Goal: Task Accomplishment & Management: Manage account settings

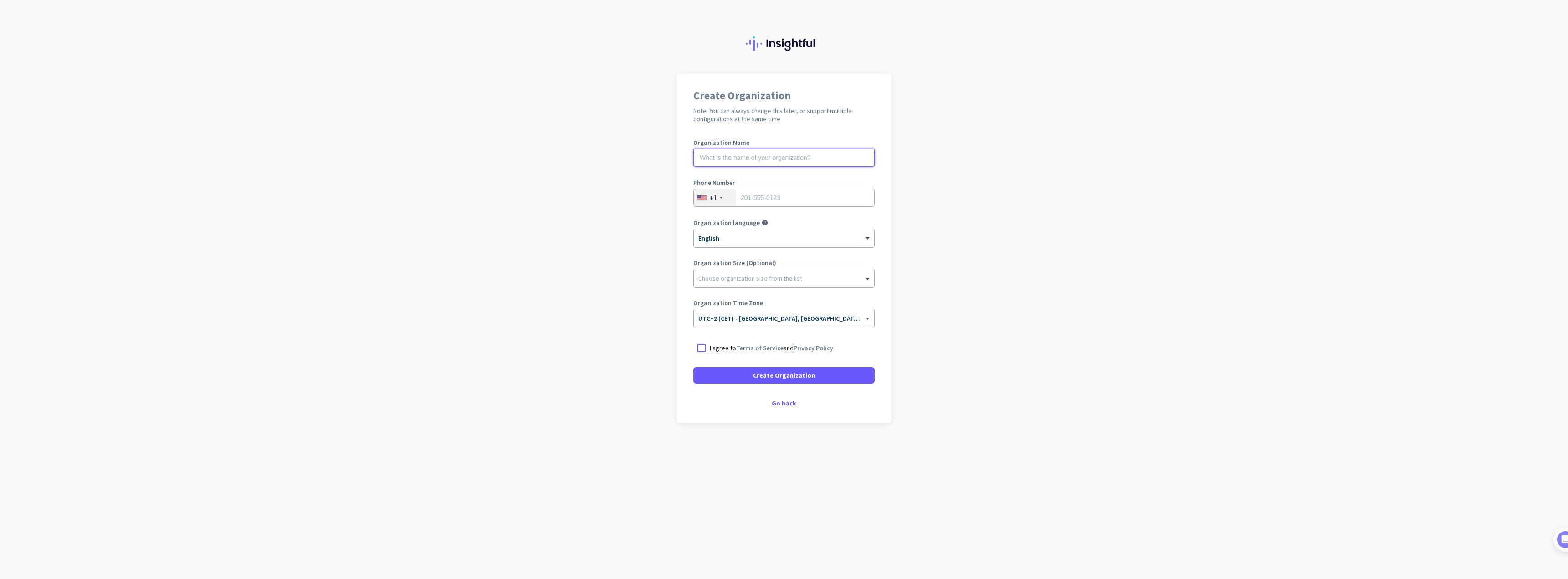
click at [799, 159] on input "text" at bounding box center [784, 157] width 182 height 18
type input "Mercor"
click at [725, 198] on div "+1" at bounding box center [715, 198] width 42 height 17
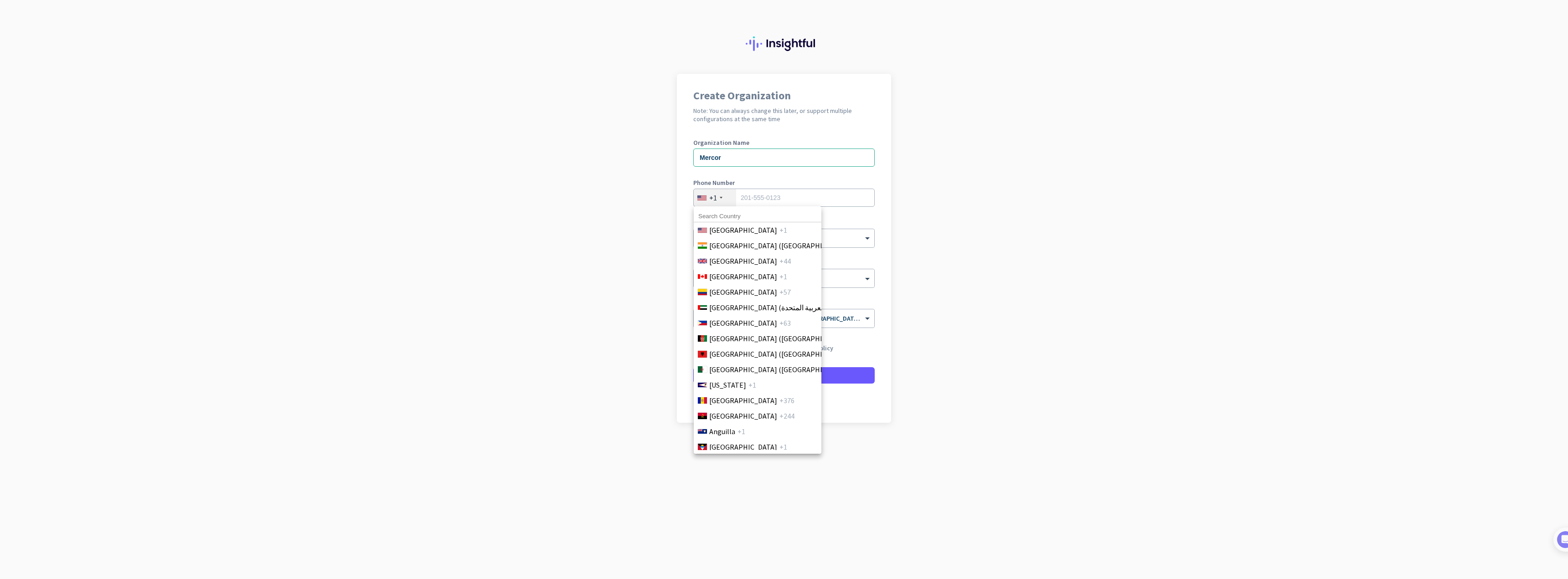
click at [729, 213] on input at bounding box center [757, 216] width 128 height 12
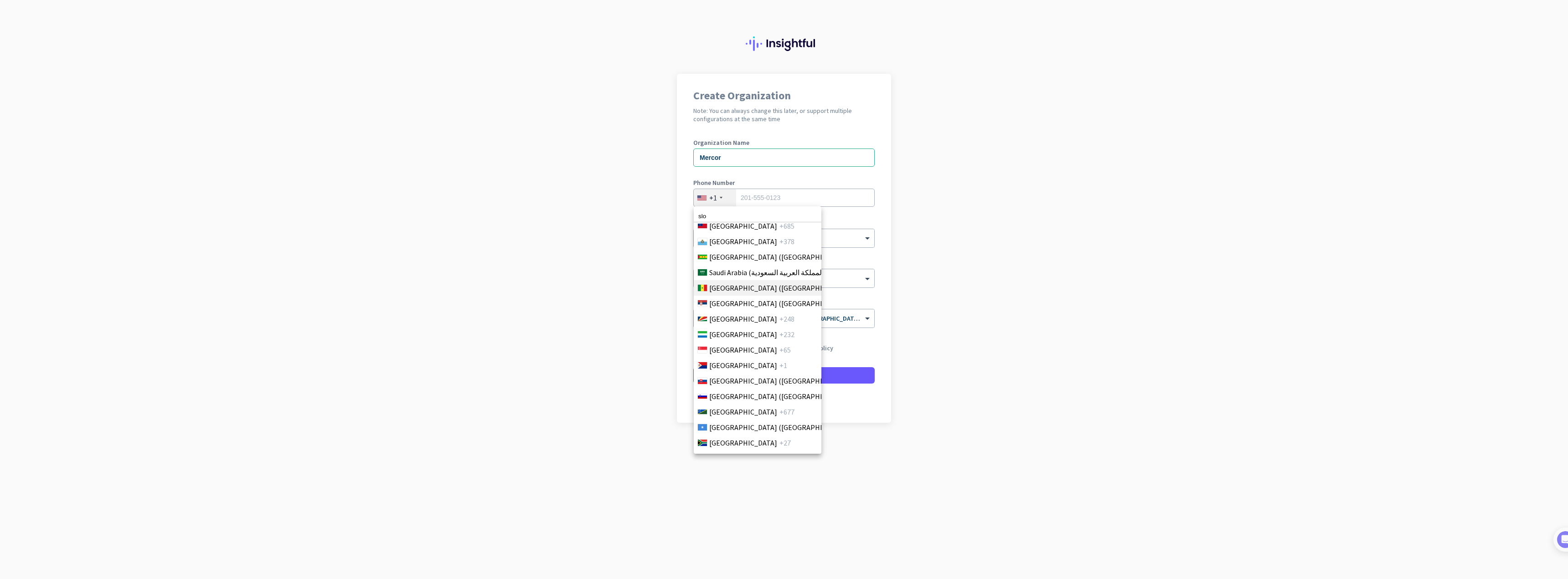
scroll to position [2981, 0]
type input "slo"
click at [743, 388] on li "[GEOGRAPHIC_DATA] ([GEOGRAPHIC_DATA]) +386" at bounding box center [757, 394] width 128 height 15
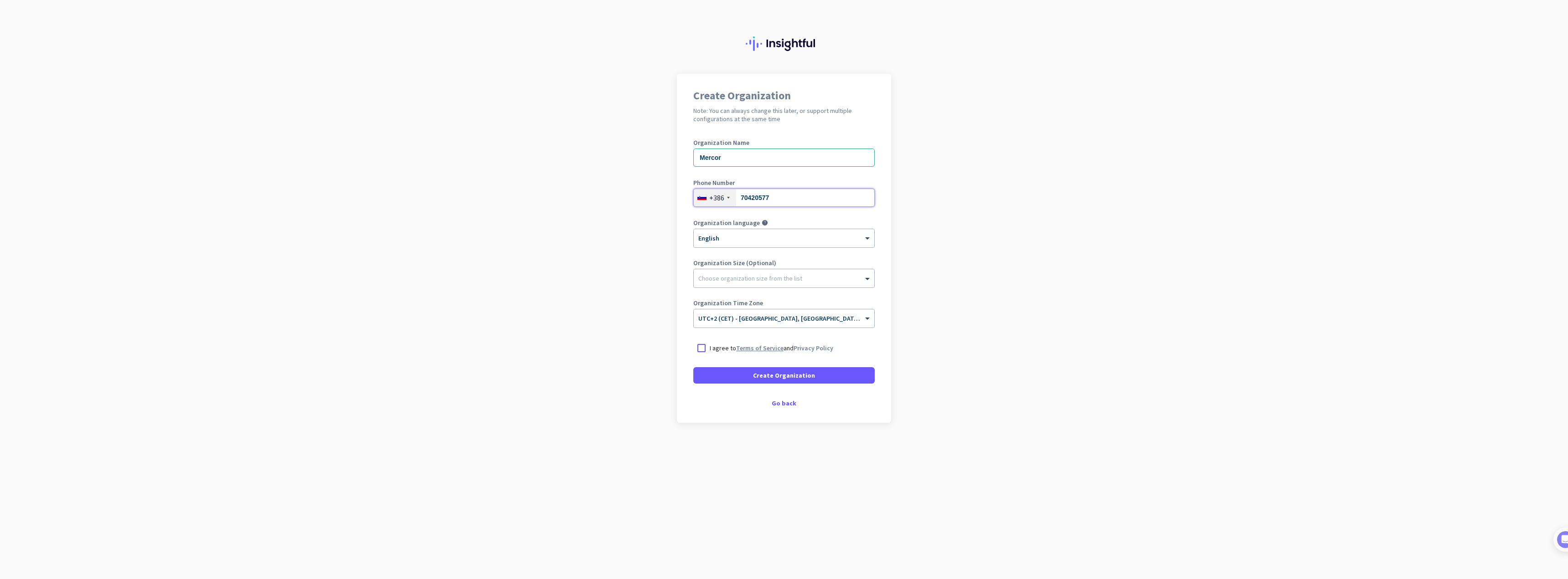
type input "70420577"
click at [755, 350] on link "Terms of Service" at bounding box center [759, 347] width 48 height 8
click at [705, 347] on div at bounding box center [702, 348] width 17 height 17
click at [802, 376] on span "Create Organization" at bounding box center [784, 375] width 62 height 9
click at [802, 376] on div "Create Organization" at bounding box center [784, 375] width 182 height 17
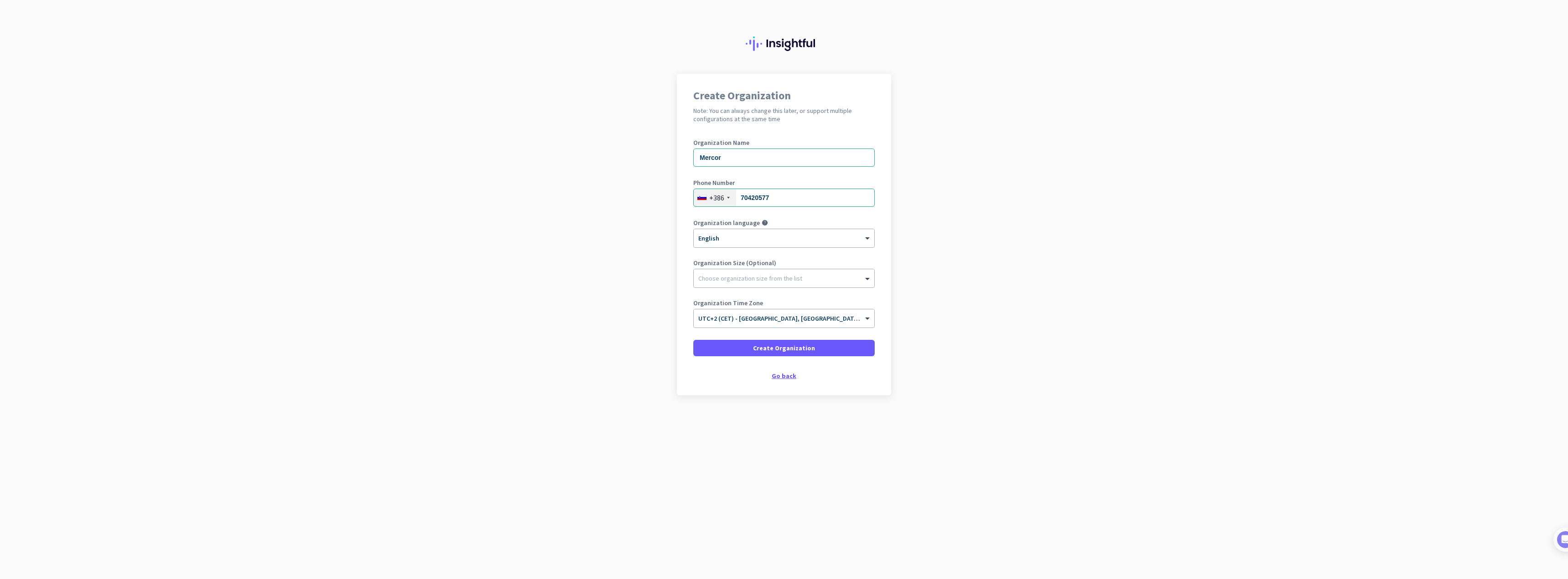
click at [787, 376] on div "Go back" at bounding box center [784, 375] width 182 height 6
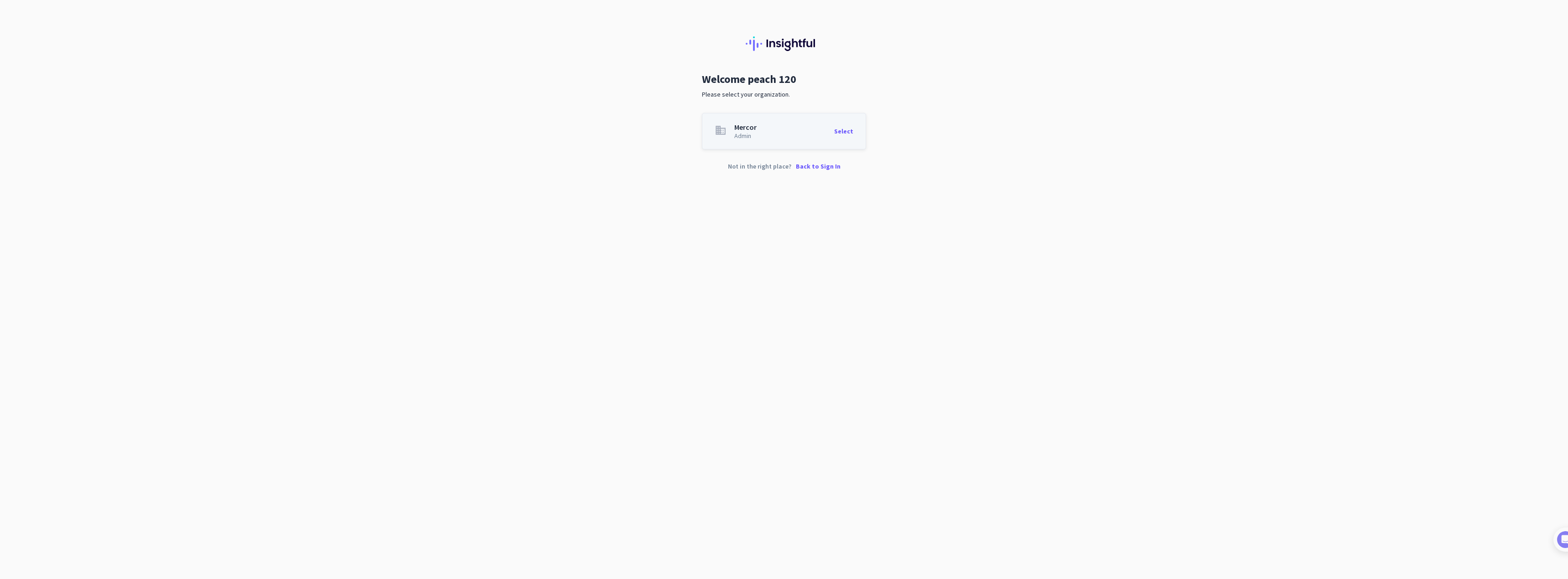
click at [840, 132] on div "Select" at bounding box center [843, 131] width 19 height 15
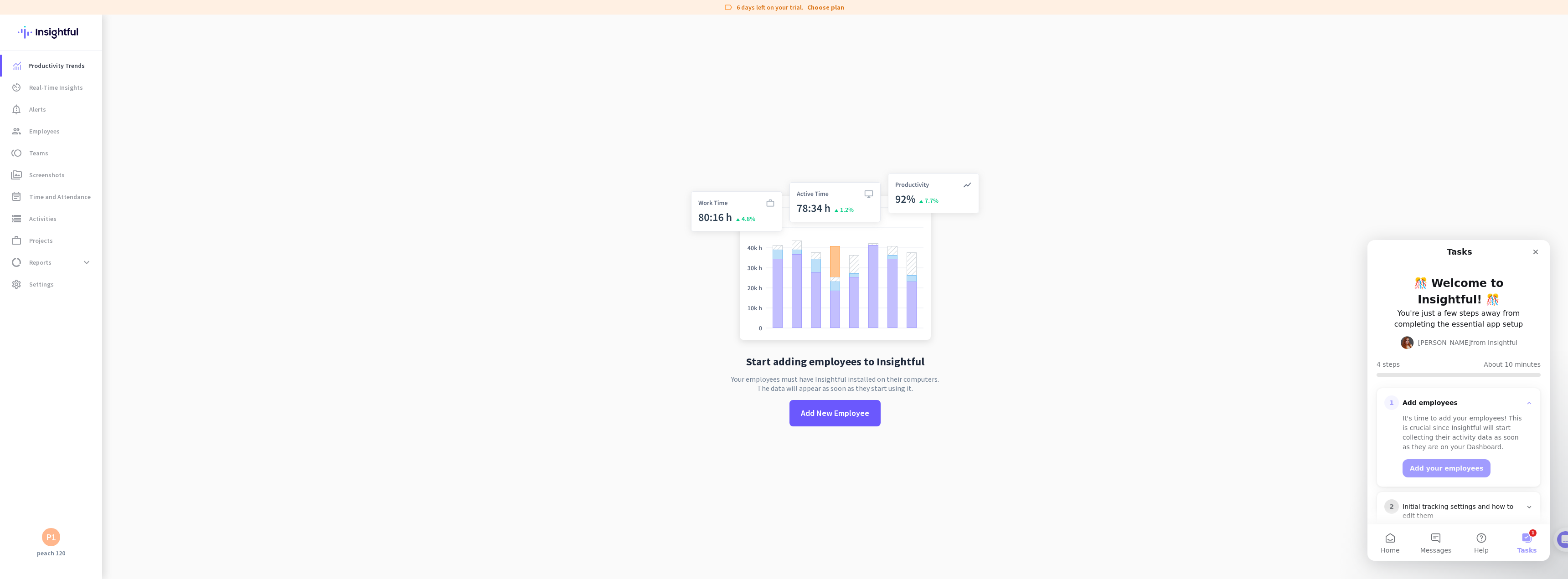
click at [1529, 540] on button "1 Tasks" at bounding box center [1526, 543] width 45 height 36
click at [1532, 254] on icon "Close" at bounding box center [1535, 252] width 8 height 8
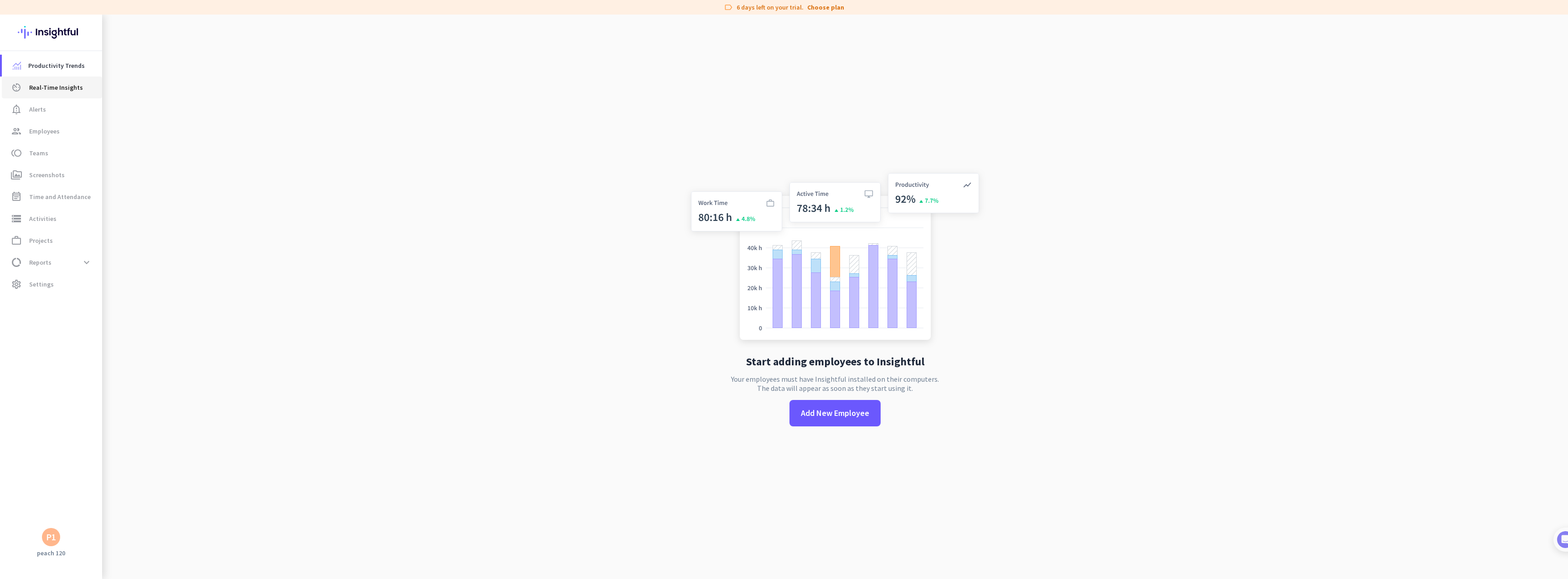
click at [37, 95] on link "av_timer Real-Time Insights" at bounding box center [51, 87] width 100 height 22
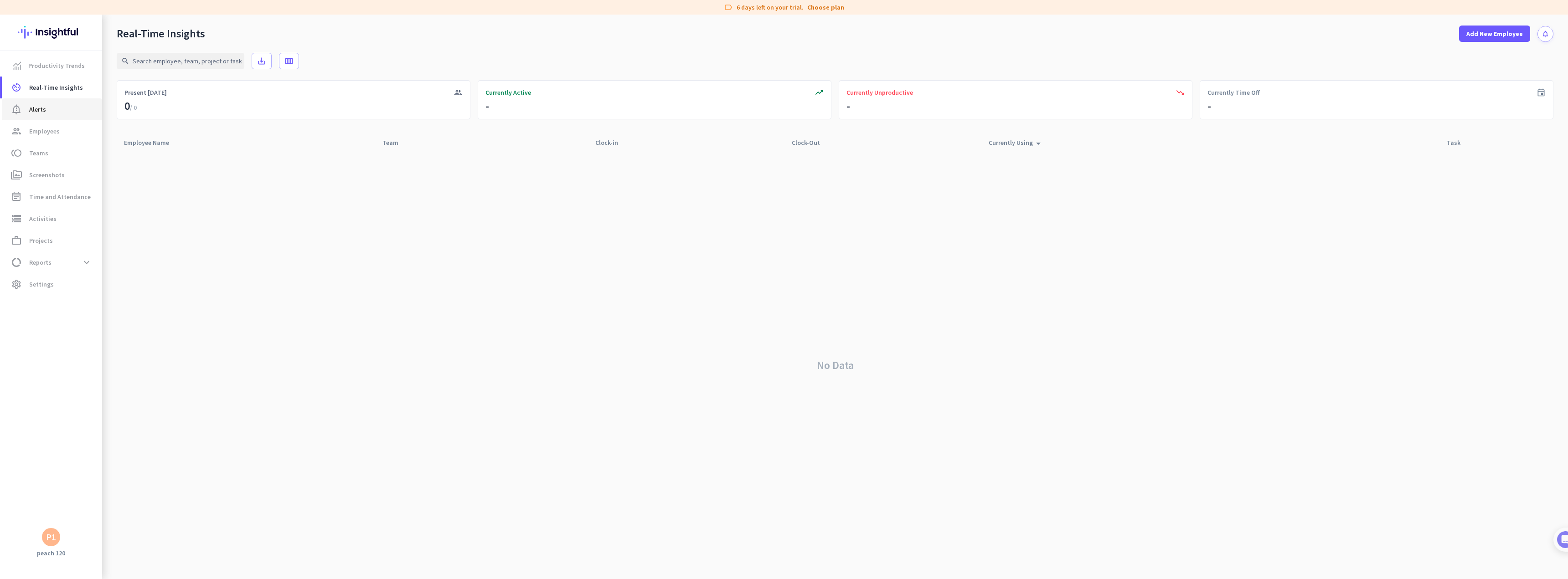
click at [39, 107] on span "Alerts" at bounding box center [38, 109] width 17 height 11
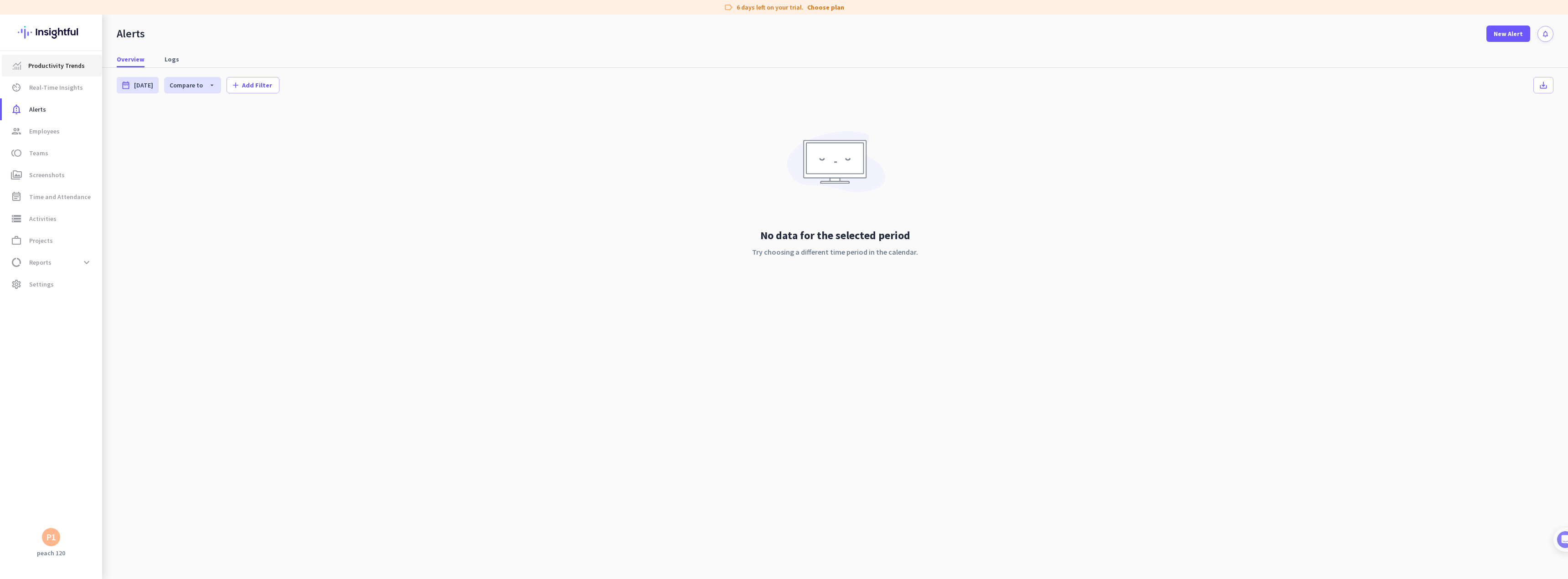
click at [48, 70] on span "Productivity Trends" at bounding box center [56, 65] width 57 height 11
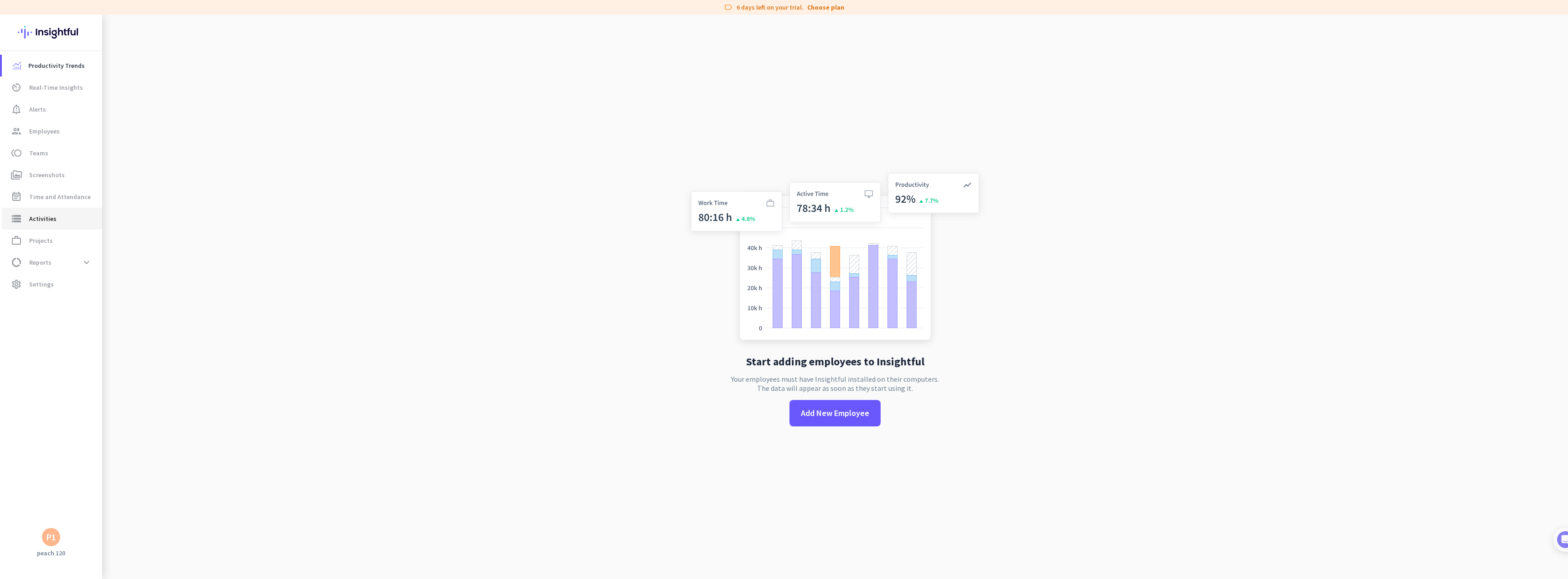
click at [58, 217] on span "storage Activities" at bounding box center [51, 219] width 86 height 11
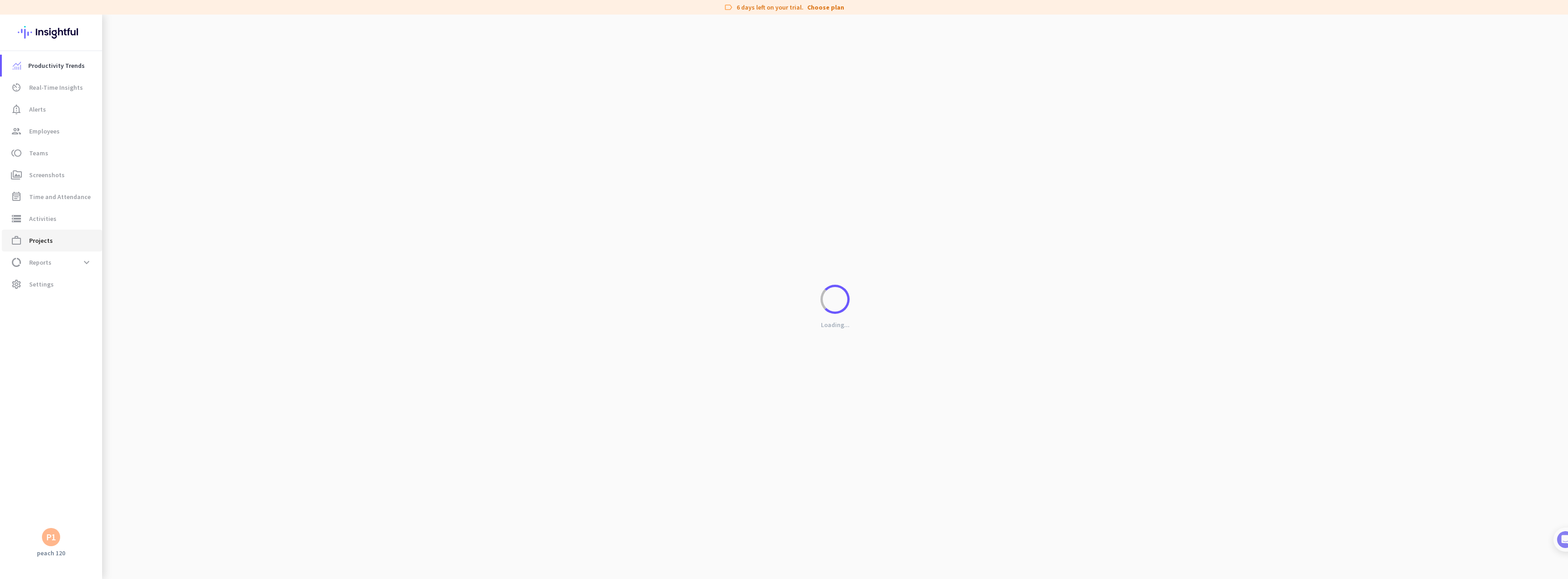
click at [35, 241] on span "Projects" at bounding box center [41, 241] width 23 height 11
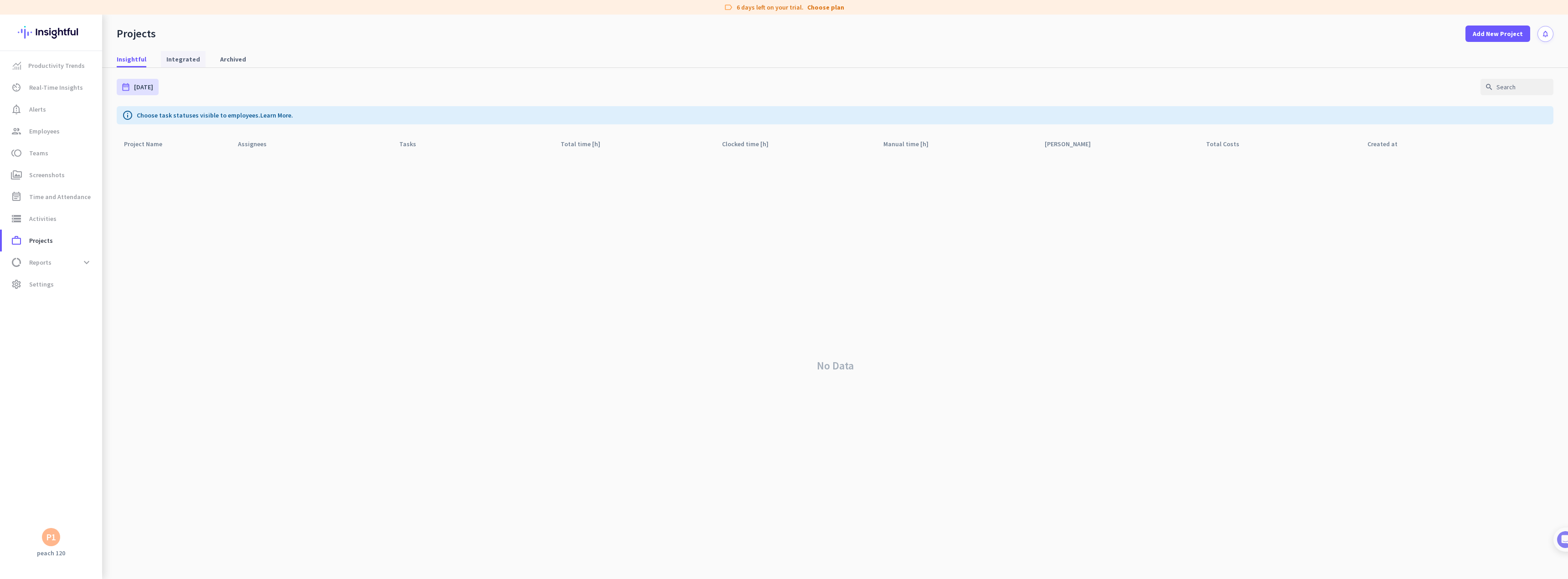
click at [185, 54] on span "Integrated" at bounding box center [183, 59] width 34 height 17
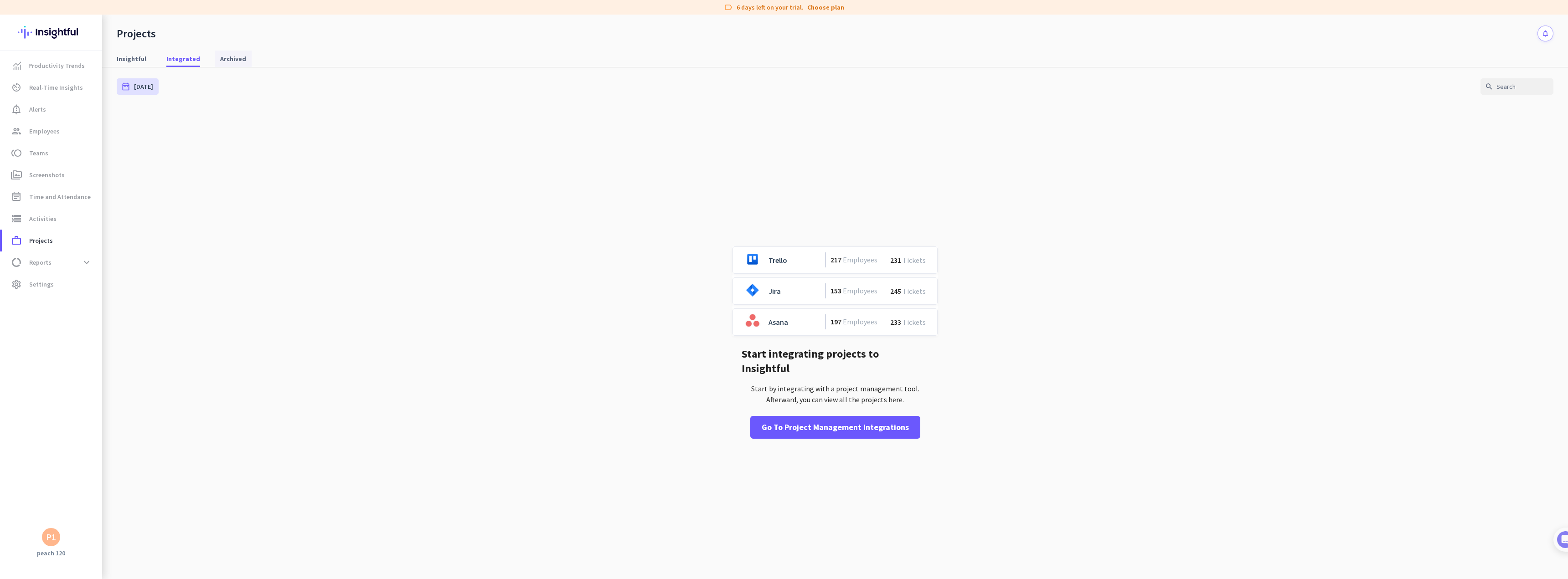
click at [221, 57] on span "Archived" at bounding box center [233, 59] width 26 height 9
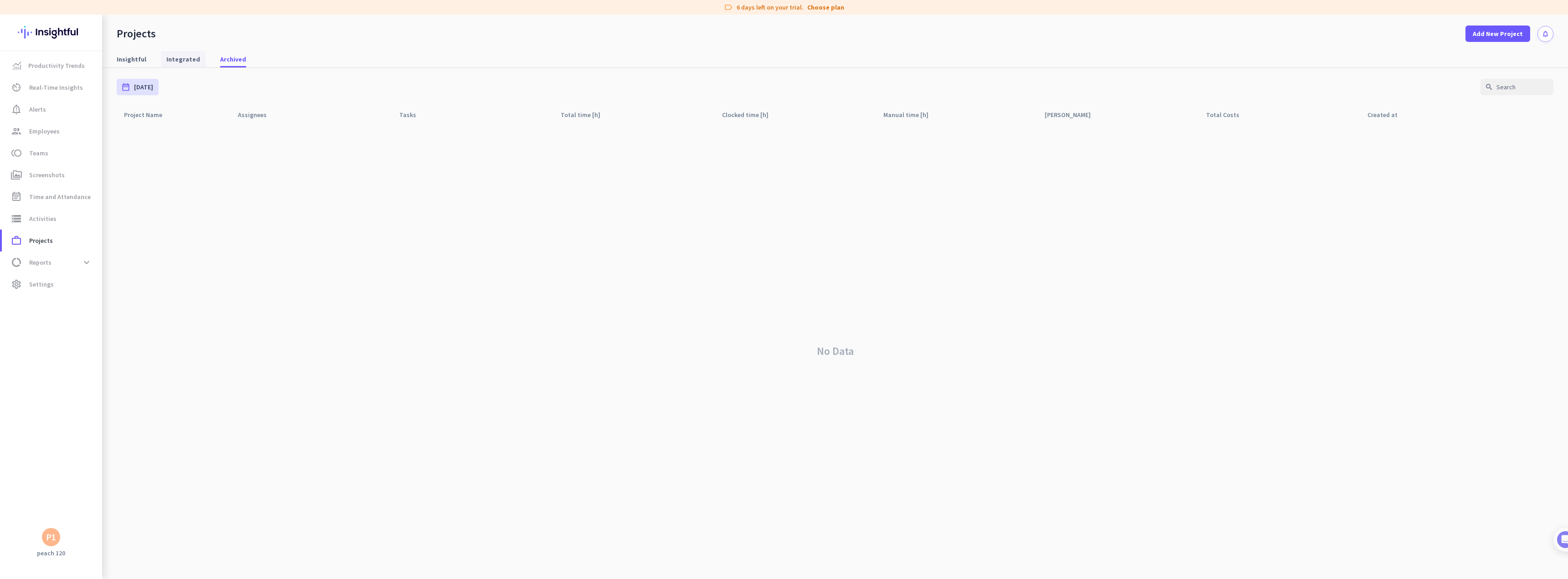
click at [182, 59] on span "Integrated" at bounding box center [183, 59] width 34 height 9
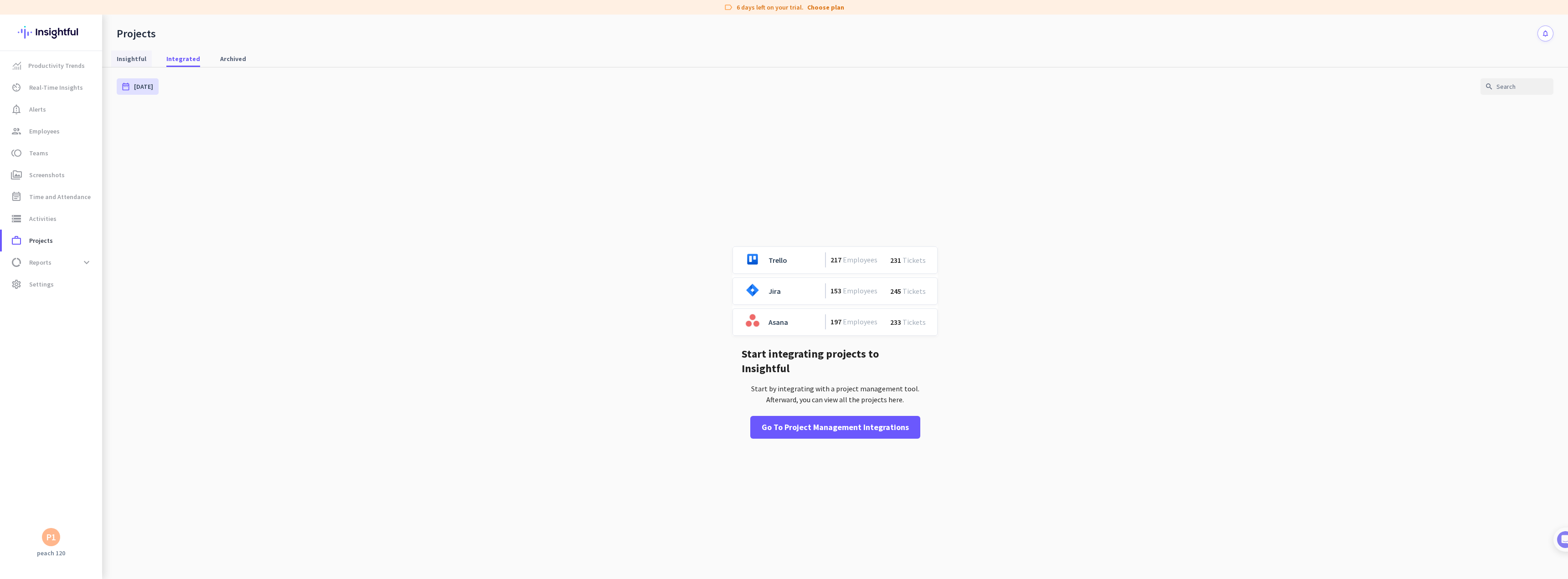
click at [136, 59] on span "Insightful" at bounding box center [131, 59] width 30 height 9
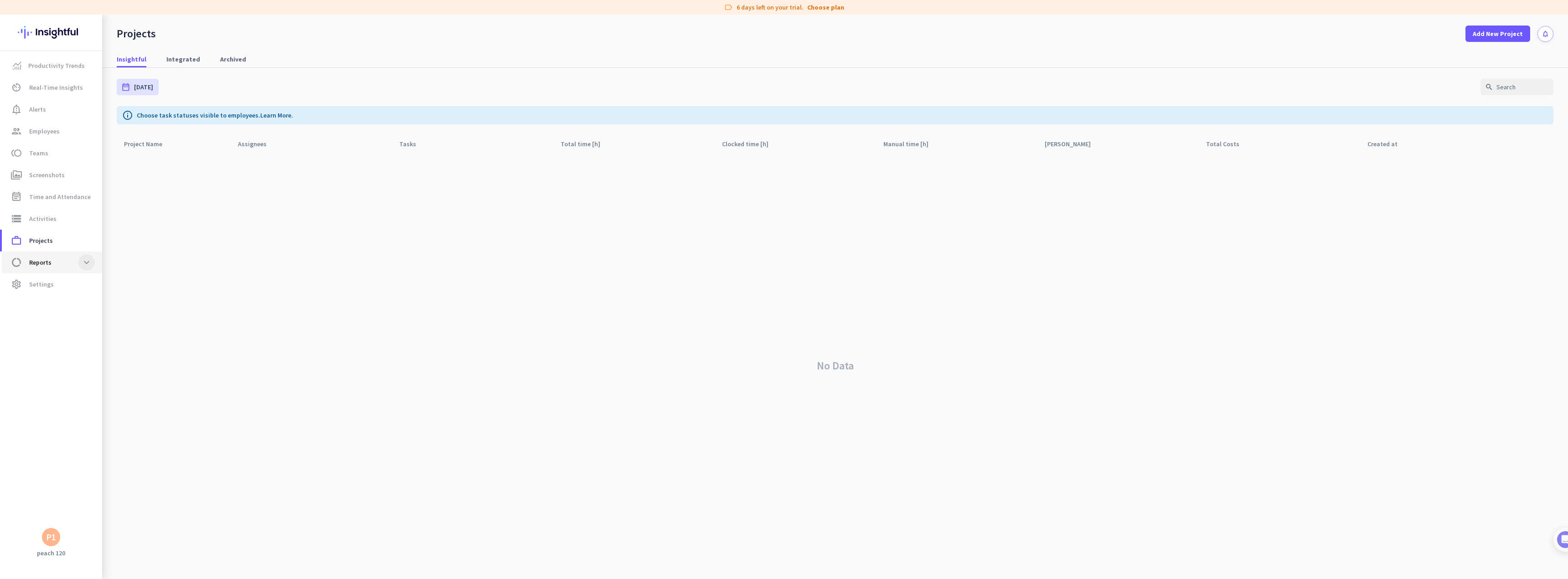
click at [89, 264] on span at bounding box center [87, 263] width 17 height 17
click at [48, 367] on span "Settings" at bounding box center [42, 372] width 25 height 11
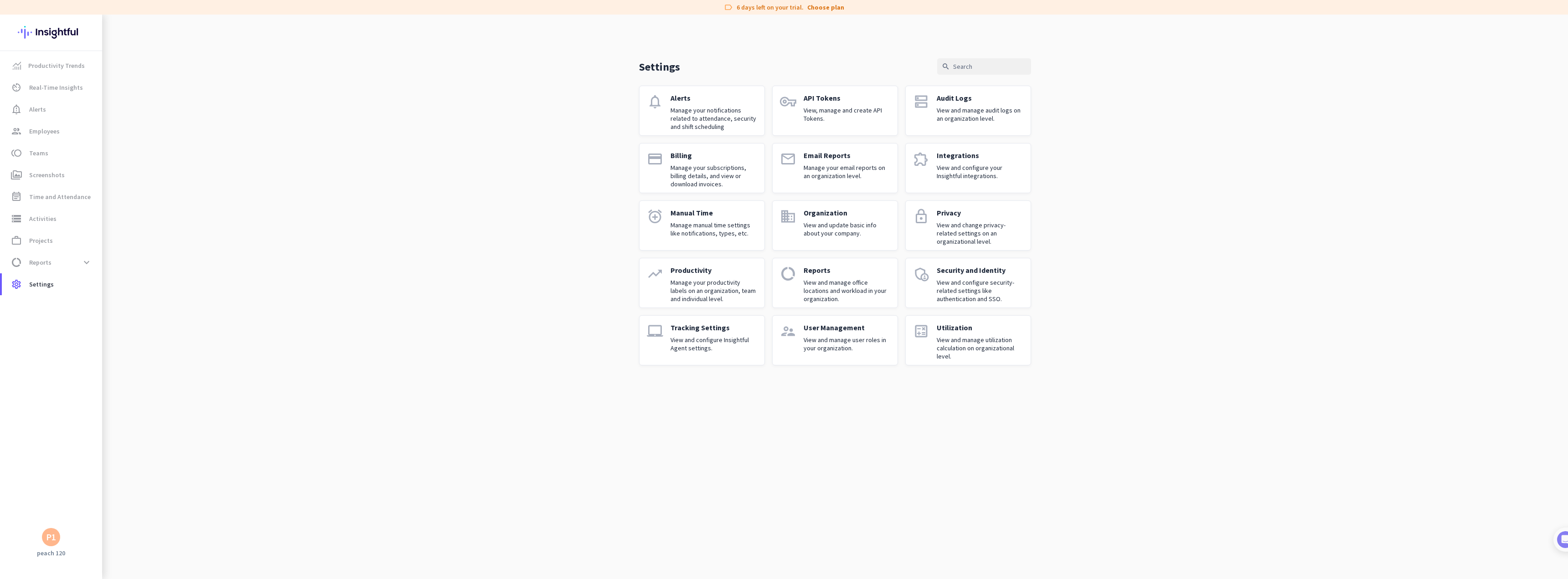
click at [48, 30] on img at bounding box center [51, 32] width 67 height 36
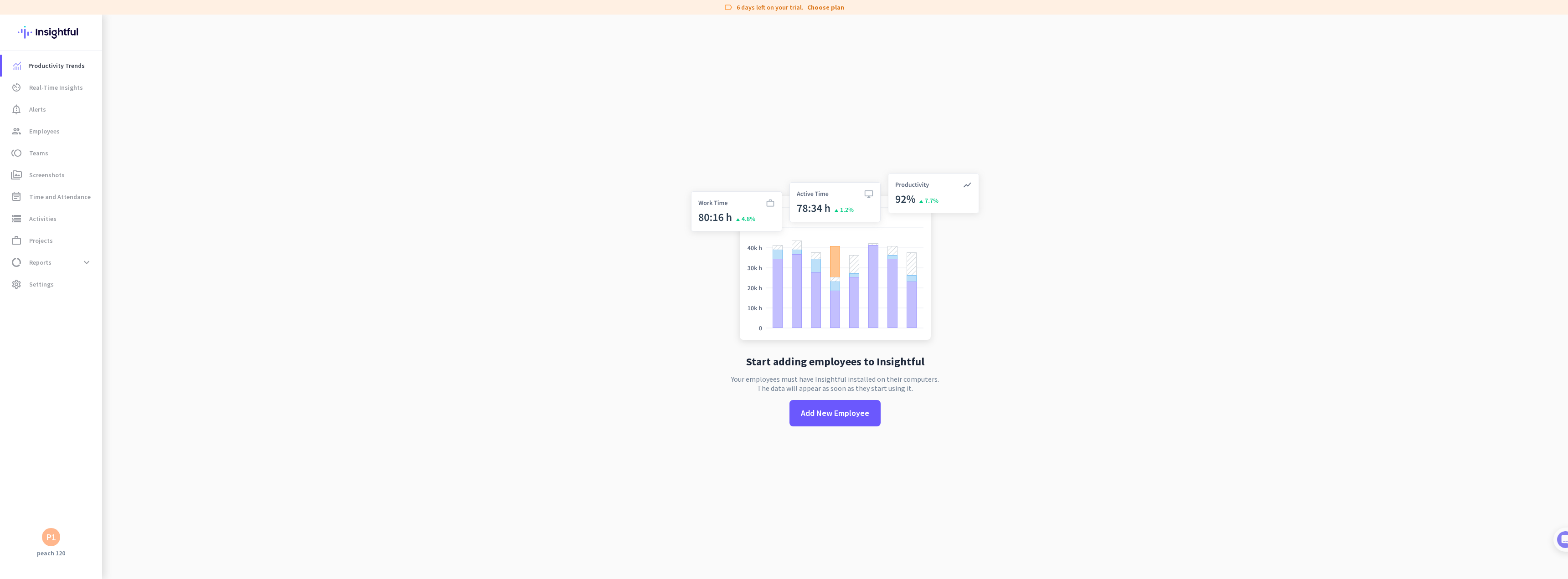
click at [50, 537] on div "P1" at bounding box center [51, 537] width 10 height 9
click at [104, 475] on span "Personal Settings" at bounding box center [99, 471] width 70 height 17
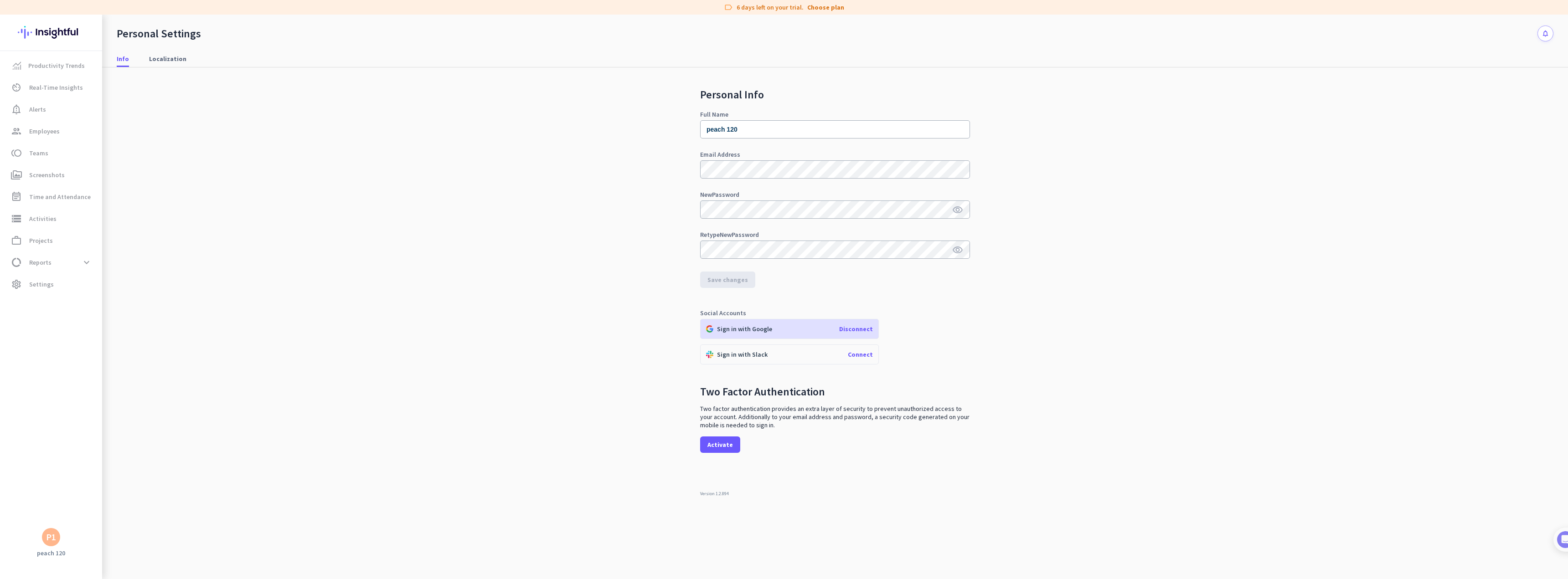
click at [59, 537] on div "P1" at bounding box center [51, 537] width 18 height 18
click at [108, 468] on span "Personal Settings" at bounding box center [99, 470] width 55 height 8
click at [46, 545] on app-letter-avatar "P1" at bounding box center [51, 537] width 18 height 18
click at [99, 488] on span "Organizations" at bounding box center [94, 487] width 44 height 8
click at [43, 285] on div at bounding box center [784, 289] width 1568 height 579
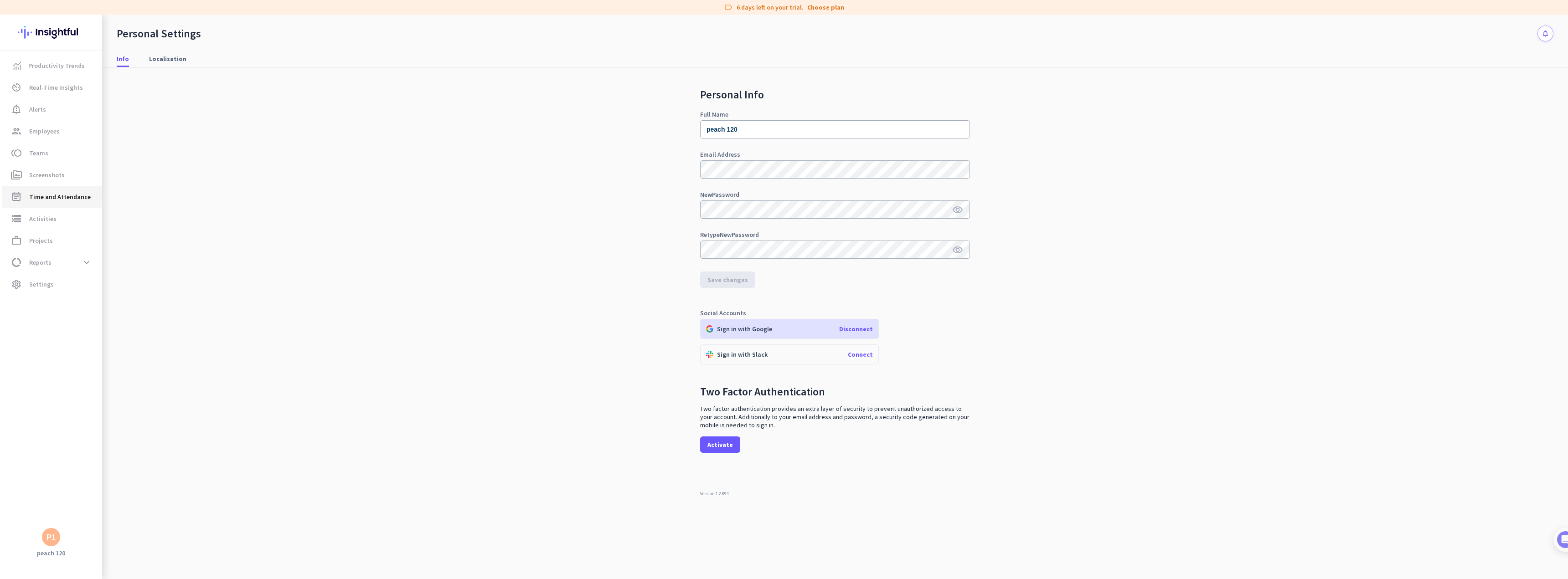
click at [43, 205] on link "event_note Time and Attendance" at bounding box center [51, 197] width 100 height 22
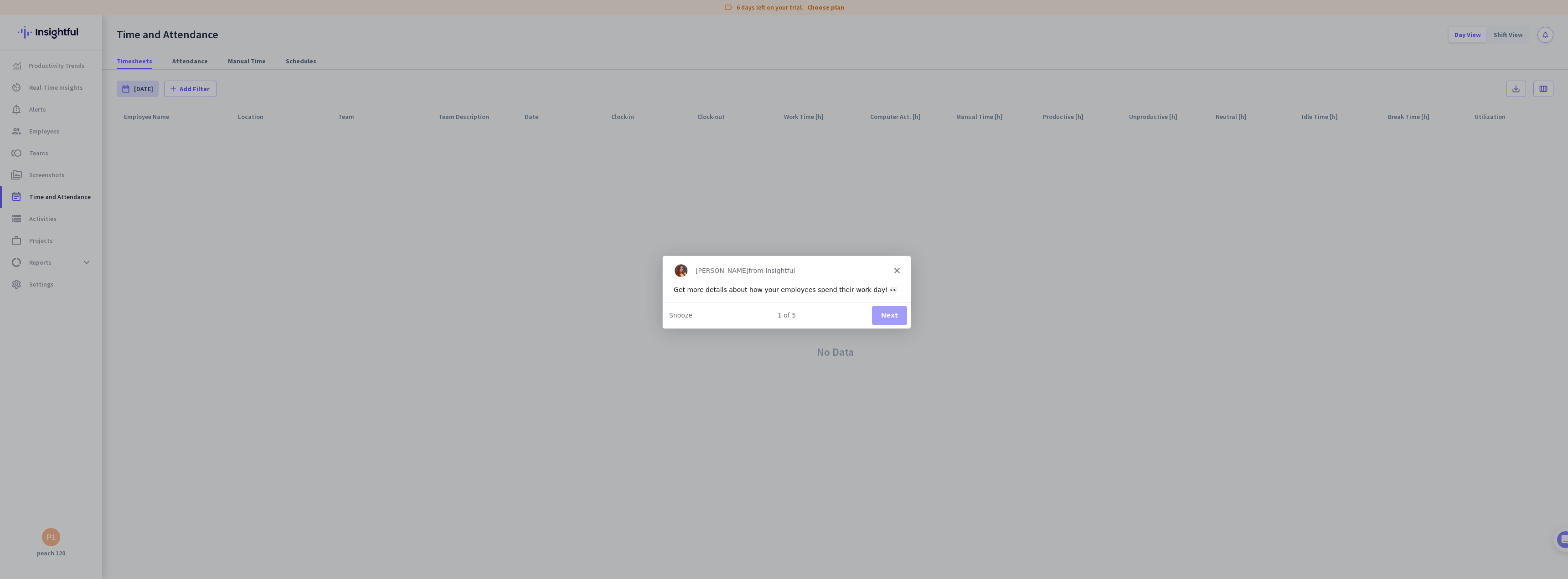
click at [902, 272] on div "[PERSON_NAME] from Insightful" at bounding box center [786, 270] width 248 height 30
click at [899, 269] on polygon "Close" at bounding box center [896, 269] width 5 height 5
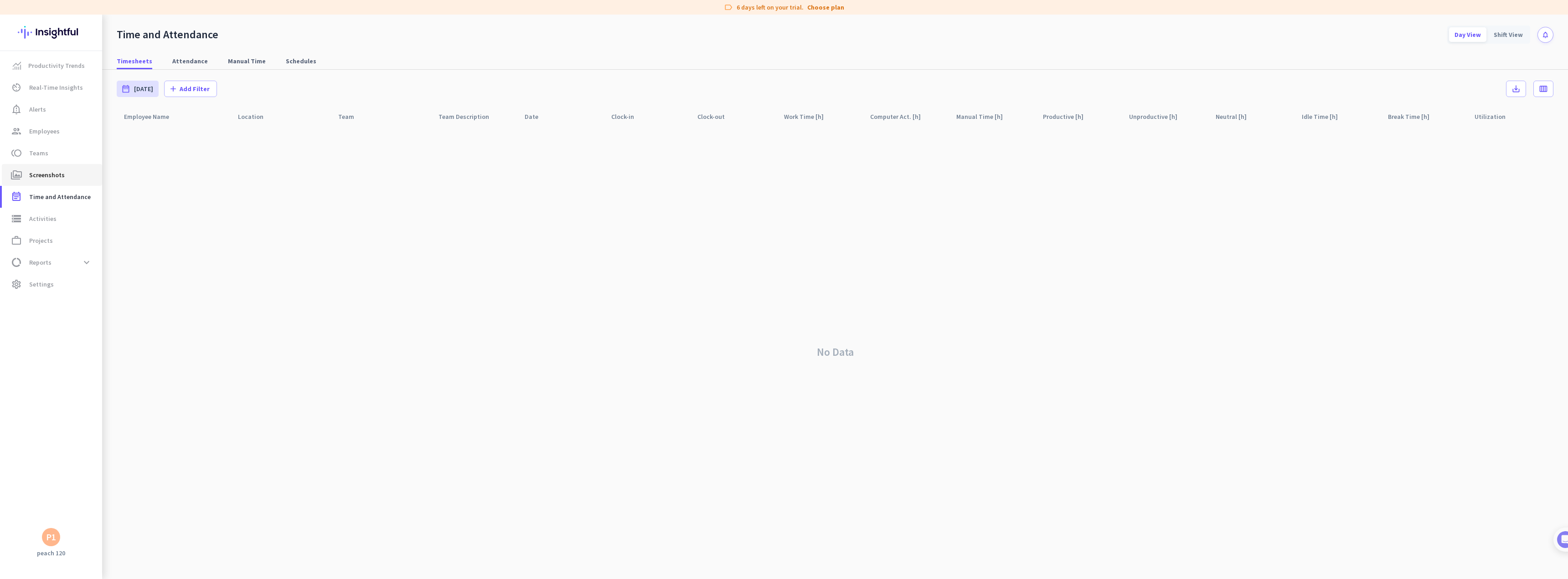
click at [35, 176] on span "Screenshots" at bounding box center [47, 175] width 36 height 11
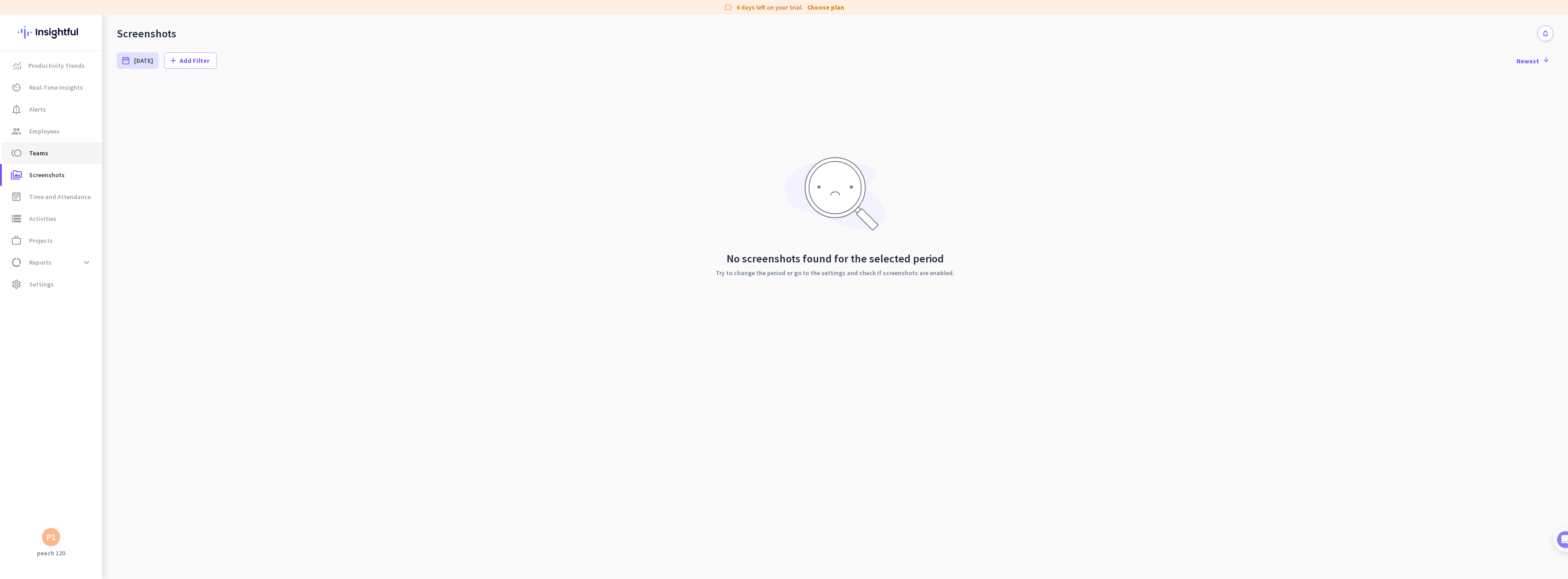
click at [33, 153] on span "Teams" at bounding box center [39, 153] width 19 height 11
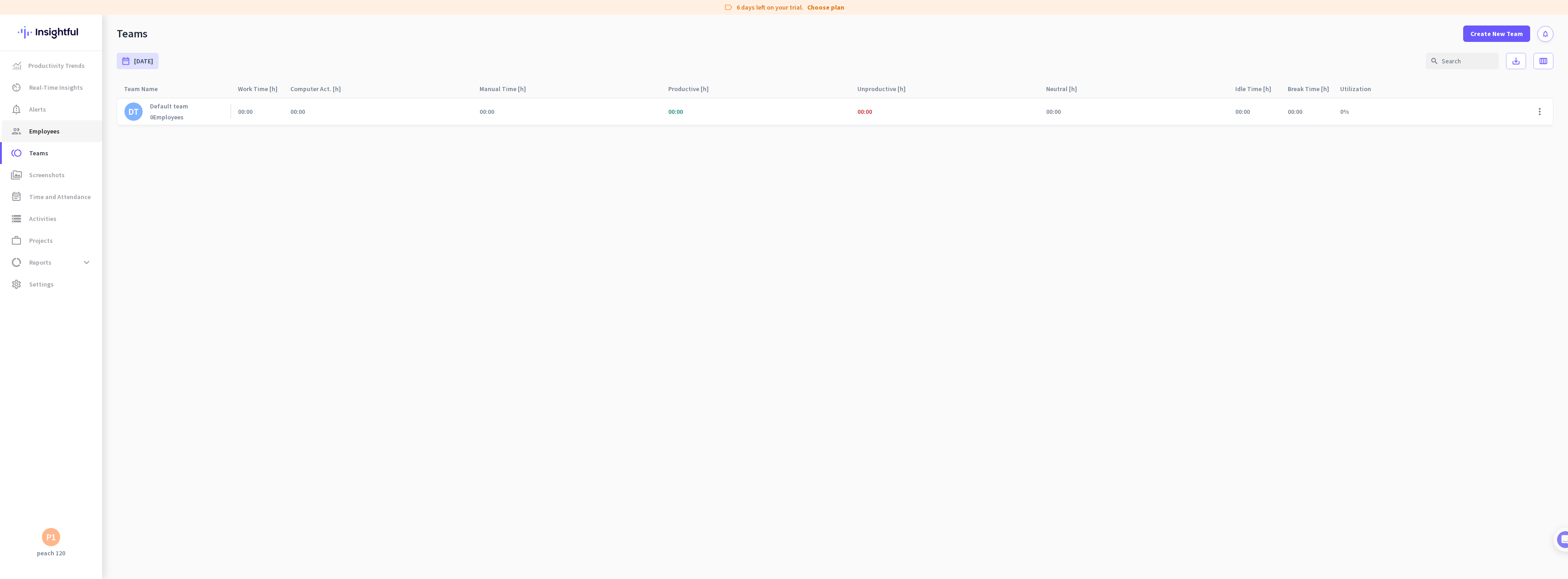
click at [44, 124] on link "group Employees" at bounding box center [51, 131] width 100 height 22
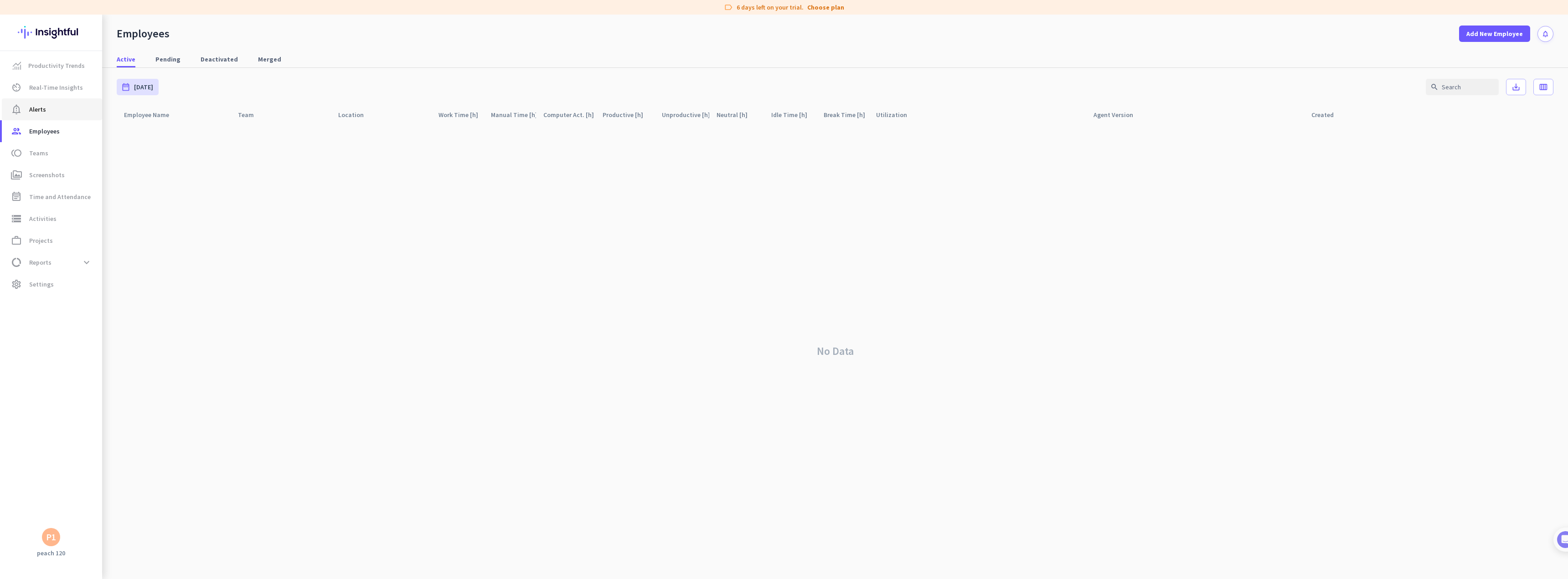
click at [44, 105] on span "Alerts" at bounding box center [38, 109] width 17 height 11
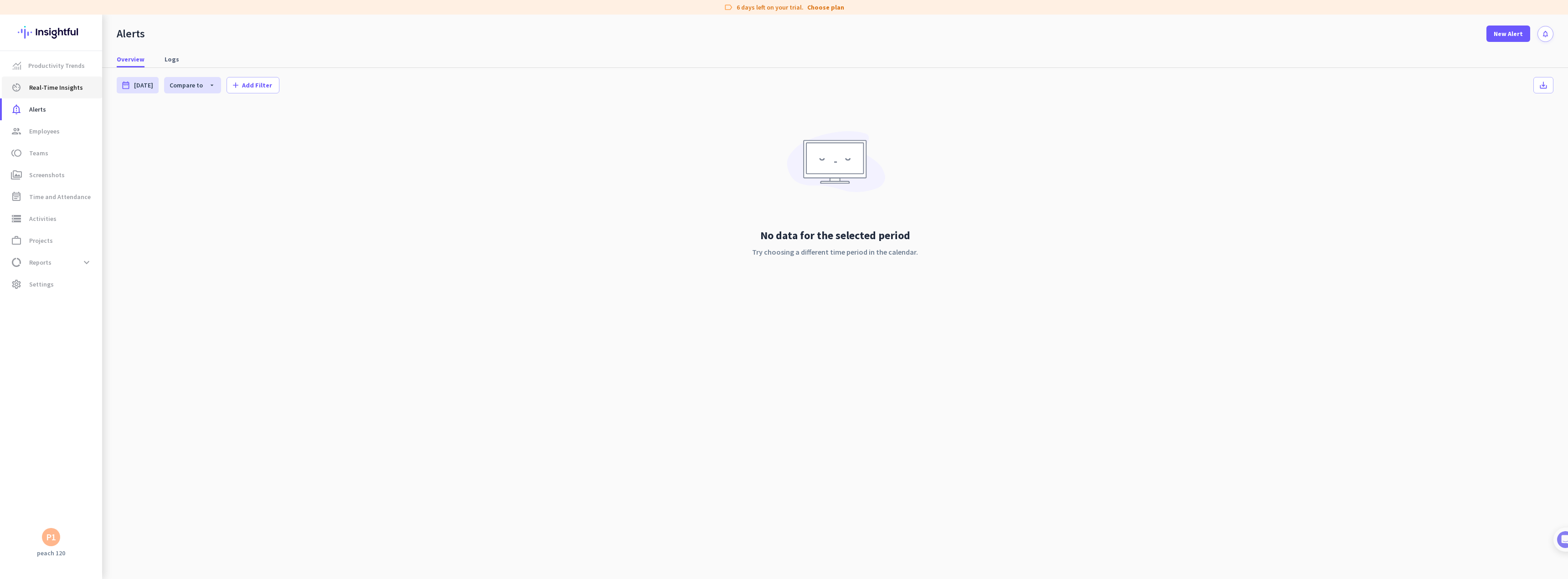
click at [48, 89] on span "Real-Time Insights" at bounding box center [56, 87] width 54 height 11
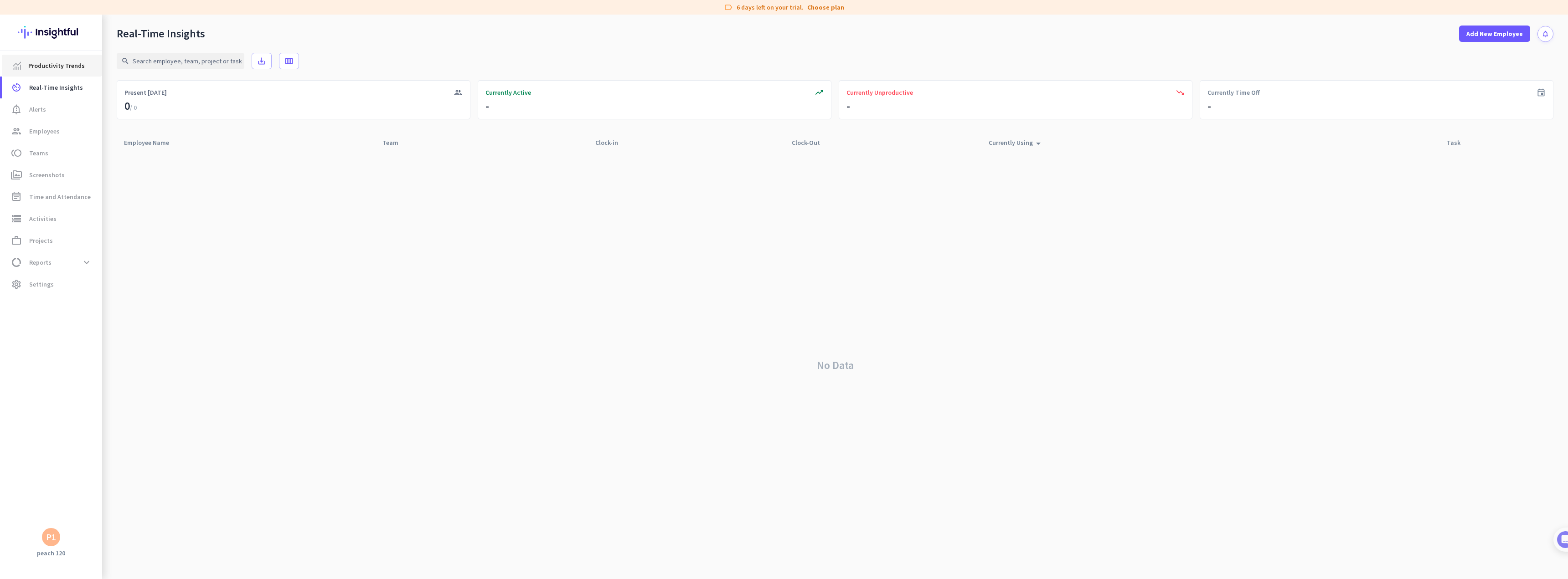
click at [51, 63] on span "Productivity Trends" at bounding box center [56, 65] width 57 height 11
